Goal: Contribute content: Contribute content

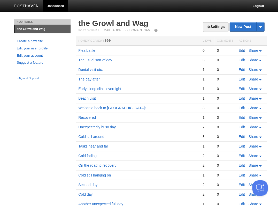
click at [241, 49] on link "Edit" at bounding box center [242, 50] width 6 height 4
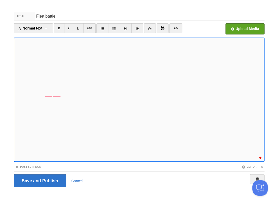
scroll to position [1, 0]
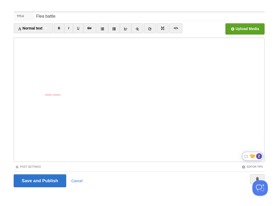
click at [260, 156] on div "2" at bounding box center [259, 156] width 6 height 6
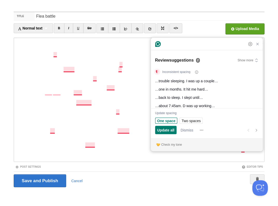
click at [170, 120] on span "One space" at bounding box center [166, 120] width 18 height 5
click at [167, 128] on span "Update all" at bounding box center [165, 129] width 17 height 5
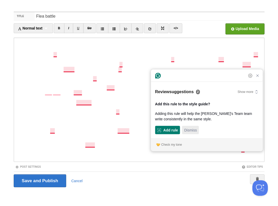
click at [195, 130] on span "Dismiss" at bounding box center [190, 129] width 13 height 5
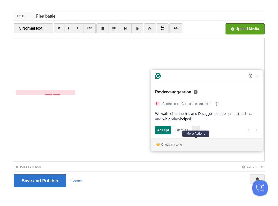
scroll to position [0, 0]
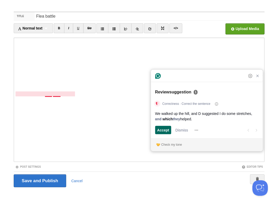
click at [165, 130] on span "Accept" at bounding box center [163, 129] width 12 height 5
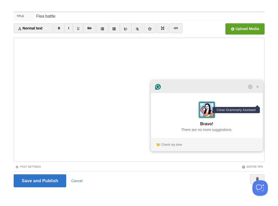
click at [257, 89] on icon "Close Grammarly Assistant" at bounding box center [257, 87] width 4 height 4
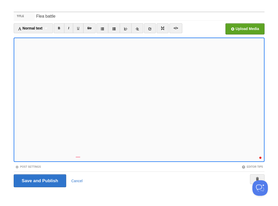
scroll to position [20, 0]
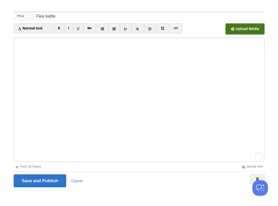
click at [238, 28] on input "file" at bounding box center [88, 30] width 391 height 26
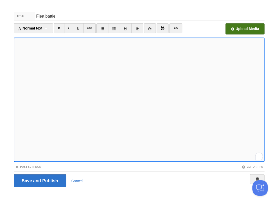
scroll to position [54, 0]
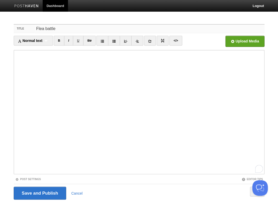
drag, startPoint x: 55, startPoint y: 27, endPoint x: 13, endPoint y: 23, distance: 42.7
click at [13, 23] on div "Title Flea battle Normal text Normal text Heading 1 Heading 2 Heading 3 B I U S…" at bounding box center [139, 118] width 259 height 199
paste input "Lake Burien School Memorial Park"
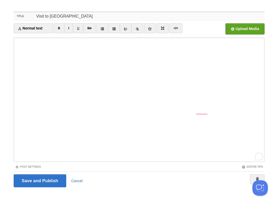
type input "Visit to Lake Burien School Memorial Park"
click at [258, 157] on div "1" at bounding box center [259, 156] width 6 height 6
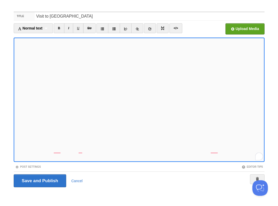
scroll to position [78, 0]
click at [39, 180] on input "Save and Publish" at bounding box center [40, 180] width 52 height 13
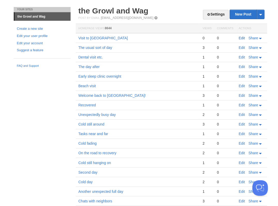
click at [240, 37] on link "Edit" at bounding box center [242, 38] width 6 height 4
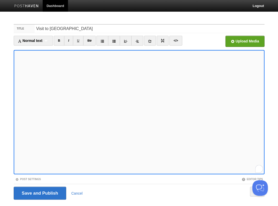
scroll to position [12, 0]
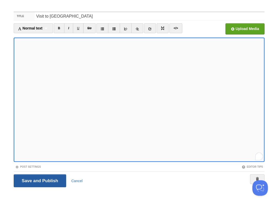
click at [39, 180] on input "Save and Publish" at bounding box center [40, 180] width 52 height 13
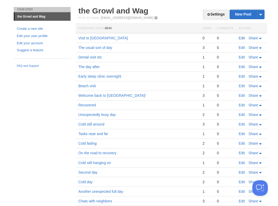
click at [242, 37] on link "Edit" at bounding box center [242, 38] width 6 height 4
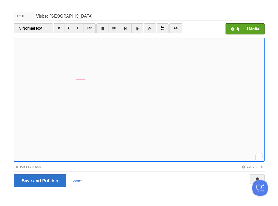
scroll to position [87, 0]
click at [39, 180] on input "Save and Publish" at bounding box center [40, 180] width 52 height 13
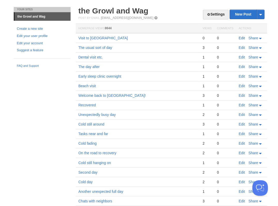
click at [240, 37] on link "Edit" at bounding box center [242, 38] width 6 height 4
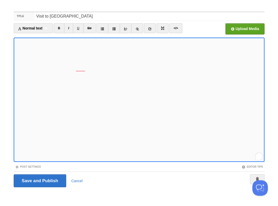
scroll to position [83, 0]
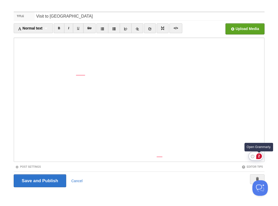
click at [260, 156] on div "2" at bounding box center [259, 156] width 6 height 6
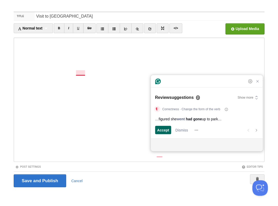
click at [164, 130] on span "Accept" at bounding box center [163, 129] width 12 height 5
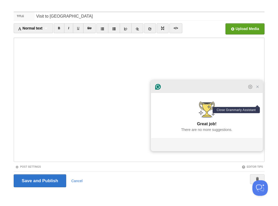
click at [258, 88] on icon "Close Grammarly Assistant" at bounding box center [257, 87] width 2 height 2
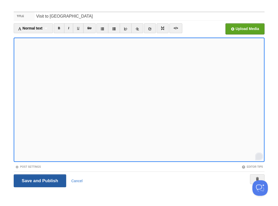
click at [39, 180] on input "Save and Publish" at bounding box center [40, 180] width 52 height 13
